Goal: Task Accomplishment & Management: Manage account settings

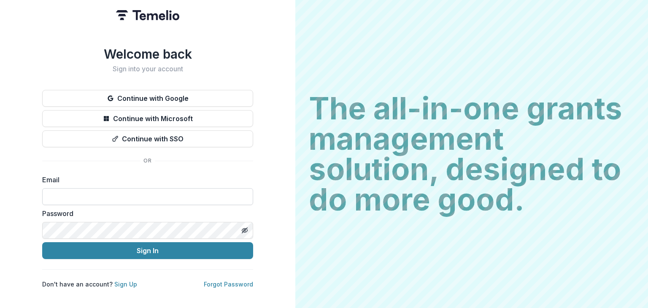
drag, startPoint x: 0, startPoint y: 0, endPoint x: 205, endPoint y: 195, distance: 283.5
click at [205, 195] on input at bounding box center [147, 196] width 211 height 17
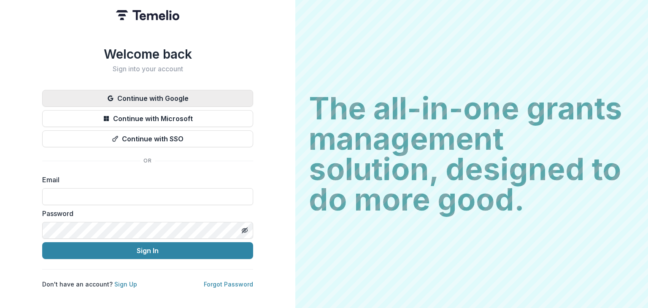
click at [176, 97] on button "Continue with Google" at bounding box center [147, 98] width 211 height 17
click at [209, 100] on button "Continue with Google" at bounding box center [147, 98] width 211 height 17
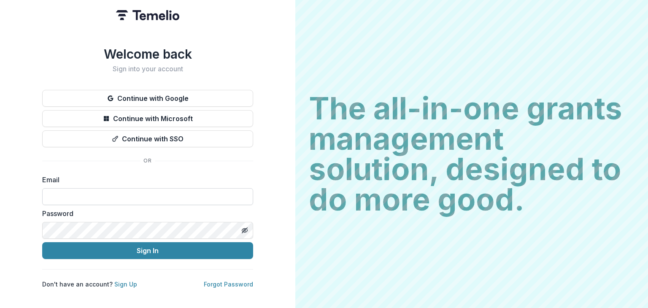
click at [194, 193] on input at bounding box center [147, 196] width 211 height 17
type input "**********"
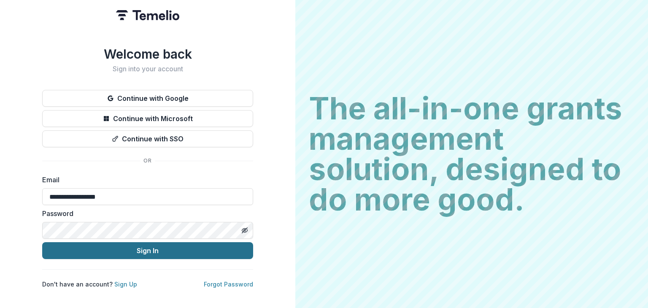
click at [146, 245] on button "Sign In" at bounding box center [147, 250] width 211 height 17
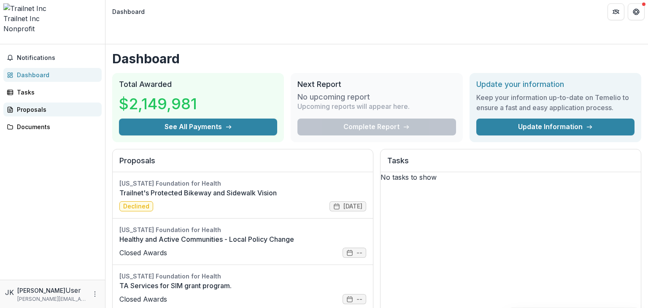
click at [45, 105] on div "Proposals" at bounding box center [56, 109] width 78 height 9
